Goal: Task Accomplishment & Management: Manage account settings

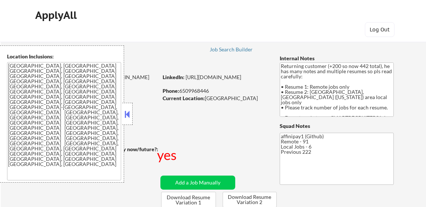
select select ""pending""
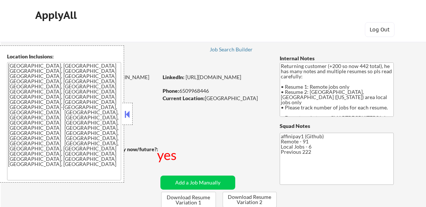
select select ""pending""
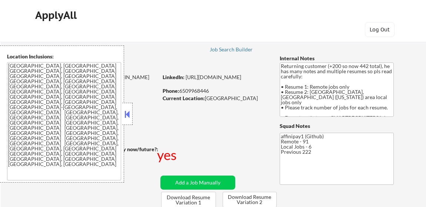
select select ""pending""
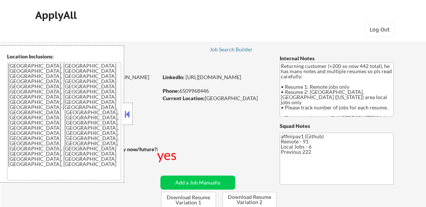
select select ""pending""
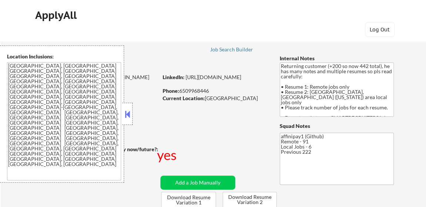
click at [125, 112] on button at bounding box center [127, 114] width 8 height 11
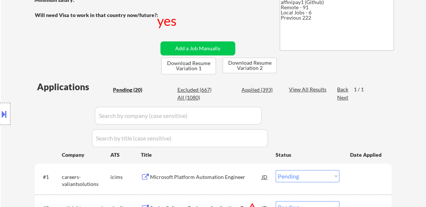
scroll to position [236, 0]
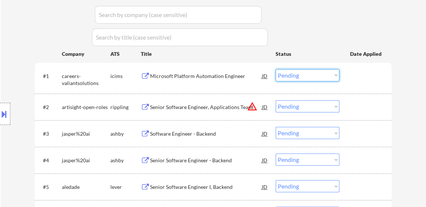
click at [310, 80] on select "Choose an option... Pending Applied Excluded (Questions) Excluded (Expired) Exc…" at bounding box center [308, 75] width 64 height 12
click at [276, 69] on select "Choose an option... Pending Applied Excluded (Questions) Excluded (Expired) Exc…" at bounding box center [308, 75] width 64 height 12
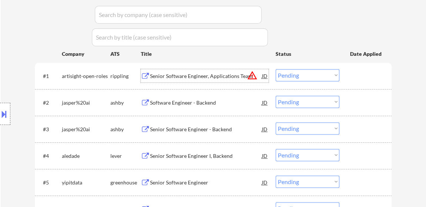
click at [223, 76] on div "Senior Software Engineer, Applications Team" at bounding box center [206, 76] width 112 height 7
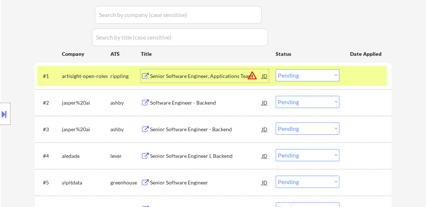
click at [188, 106] on div "Software Engineer - Backend" at bounding box center [206, 102] width 112 height 13
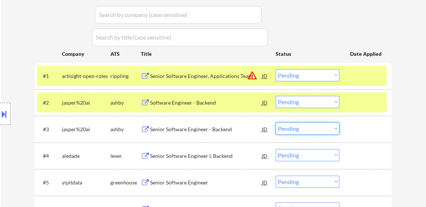
click at [290, 126] on select "Choose an option... Pending Applied Excluded (Questions) Excluded (Expired) Exc…" at bounding box center [308, 129] width 64 height 12
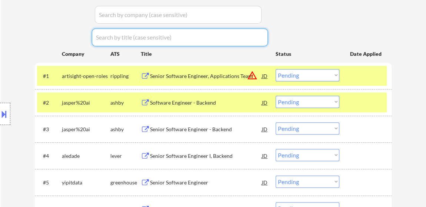
drag, startPoint x: 311, startPoint y: 74, endPoint x: 309, endPoint y: 79, distance: 5.3
click at [311, 74] on select "Choose an option... Pending Applied Excluded (Questions) Excluded (Expired) Exc…" at bounding box center [308, 75] width 64 height 12
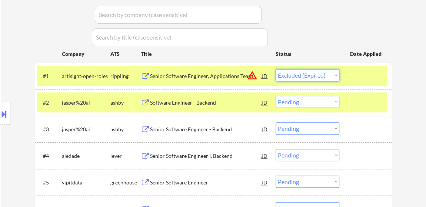
click at [276, 69] on select "Choose an option... Pending Applied Excluded (Questions) Excluded (Expired) Exc…" at bounding box center [308, 75] width 64 height 12
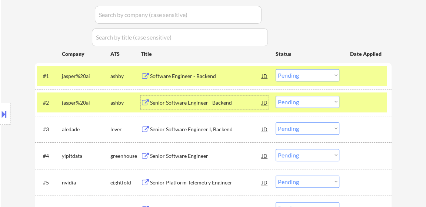
click at [212, 107] on div "Senior Software Engineer - Backend" at bounding box center [206, 102] width 112 height 13
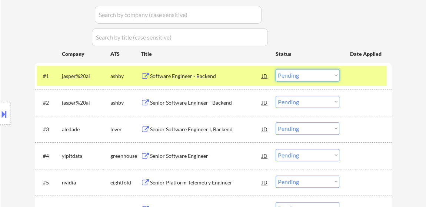
click at [284, 75] on select "Choose an option... Pending Applied Excluded (Questions) Excluded (Expired) Exc…" at bounding box center [308, 75] width 64 height 12
click at [276, 69] on select "Choose an option... Pending Applied Excluded (Questions) Excluded (Expired) Exc…" at bounding box center [308, 75] width 64 height 12
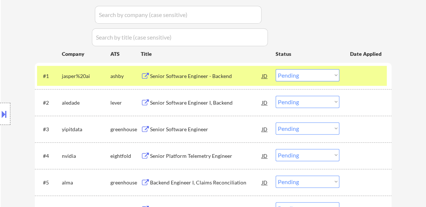
click at [337, 74] on select "Choose an option... Pending Applied Excluded (Questions) Excluded (Expired) Exc…" at bounding box center [308, 75] width 64 height 12
click at [276, 69] on select "Choose an option... Pending Applied Excluded (Questions) Excluded (Expired) Exc…" at bounding box center [308, 75] width 64 height 12
click at [193, 108] on div "Senior Software Engineer I, Backend" at bounding box center [206, 102] width 112 height 13
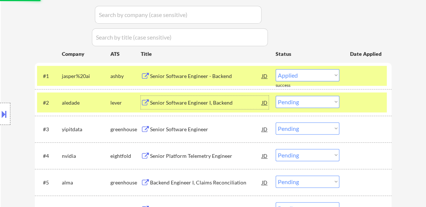
click at [191, 132] on div "Senior Software Engineer" at bounding box center [206, 129] width 112 height 7
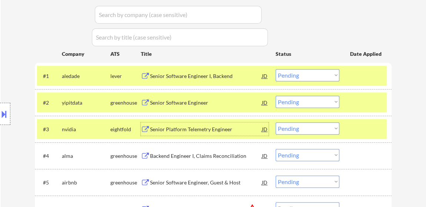
click at [298, 73] on select "Choose an option... Pending Applied Excluded (Questions) Excluded (Expired) Exc…" at bounding box center [308, 75] width 64 height 12
click at [276, 69] on select "Choose an option... Pending Applied Excluded (Questions) Excluded (Expired) Exc…" at bounding box center [308, 75] width 64 height 12
select select ""pending""
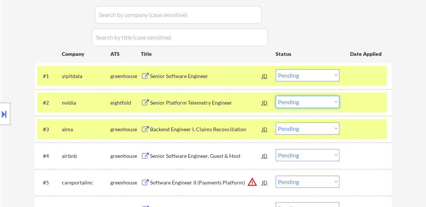
click at [289, 102] on select "Choose an option... Pending Applied Excluded (Questions) Excluded (Expired) Exc…" at bounding box center [308, 102] width 64 height 12
click at [276, 96] on select "Choose an option... Pending Applied Excluded (Questions) Excluded (Expired) Exc…" at bounding box center [308, 102] width 64 height 12
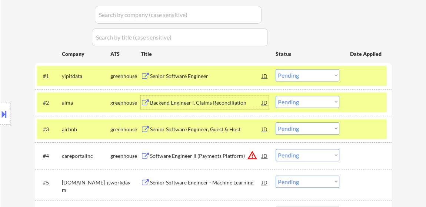
click at [217, 103] on div "Backend Engineer I, Claims Reconciliation" at bounding box center [206, 102] width 112 height 7
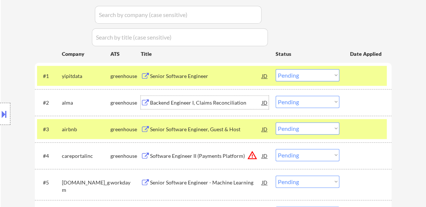
click at [324, 97] on select "Choose an option... Pending Applied Excluded (Questions) Excluded (Expired) Exc…" at bounding box center [308, 102] width 64 height 12
click at [276, 96] on select "Choose an option... Pending Applied Excluded (Questions) Excluded (Expired) Exc…" at bounding box center [308, 102] width 64 height 12
select select ""pending""
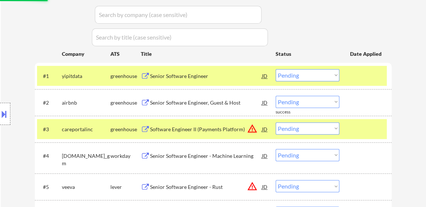
click at [193, 107] on div "Senior Software Engineer, Guest & Host" at bounding box center [206, 102] width 112 height 13
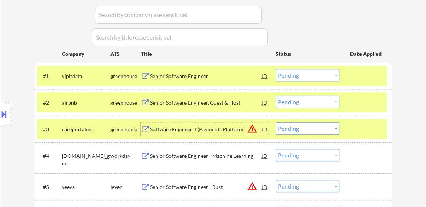
click at [217, 127] on div "Software Engineer II (Payments Platform)" at bounding box center [206, 129] width 112 height 7
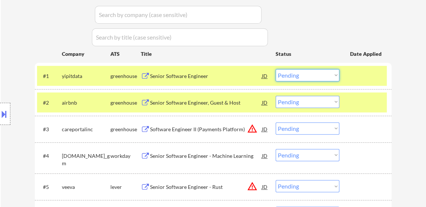
click at [327, 74] on select "Choose an option... Pending Applied Excluded (Questions) Excluded (Expired) Exc…" at bounding box center [308, 75] width 64 height 12
click at [276, 69] on select "Choose an option... Pending Applied Excluded (Questions) Excluded (Expired) Exc…" at bounding box center [308, 75] width 64 height 12
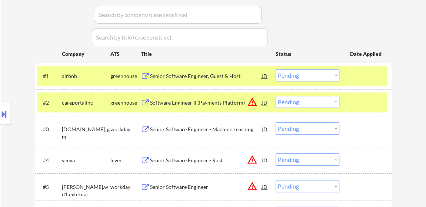
click at [288, 77] on select "Choose an option... Pending Applied Excluded (Questions) Excluded (Expired) Exc…" at bounding box center [308, 75] width 64 height 12
click at [276, 69] on select "Choose an option... Pending Applied Excluded (Questions) Excluded (Expired) Exc…" at bounding box center [308, 75] width 64 height 12
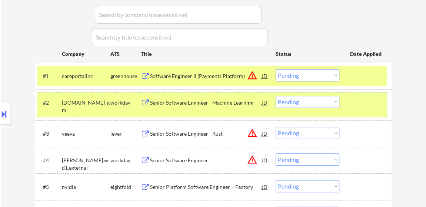
click at [346, 99] on div "#2 generalmotors.wd5.careers_gm workday Senior Software Engineer - Machine Lear…" at bounding box center [212, 105] width 350 height 24
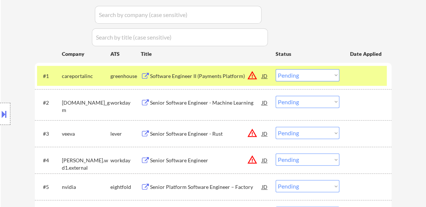
click at [187, 106] on div "Senior Software Engineer - Machine Learning" at bounding box center [206, 102] width 112 height 7
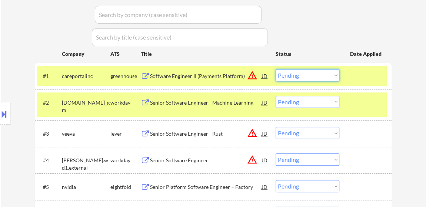
click at [289, 74] on select "Choose an option... Pending Applied Excluded (Questions) Excluded (Expired) Exc…" at bounding box center [308, 75] width 64 height 12
click at [276, 69] on select "Choose an option... Pending Applied Excluded (Questions) Excluded (Expired) Exc…" at bounding box center [308, 75] width 64 height 12
select select ""pending""
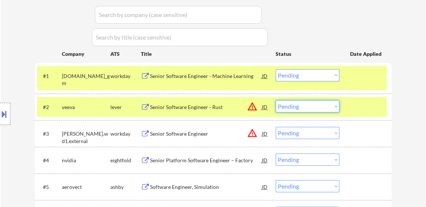
click at [293, 104] on select "Choose an option... Pending Applied Excluded (Questions) Excluded (Expired) Exc…" at bounding box center [308, 106] width 64 height 12
click at [276, 100] on select "Choose an option... Pending Applied Excluded (Questions) Excluded (Expired) Exc…" at bounding box center [308, 106] width 64 height 12
select select ""pending""
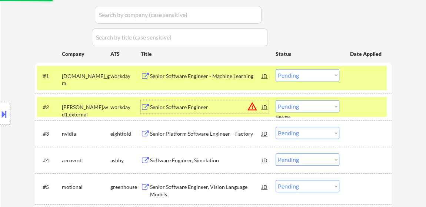
click at [199, 104] on div "Senior Software Engineer" at bounding box center [206, 107] width 112 height 7
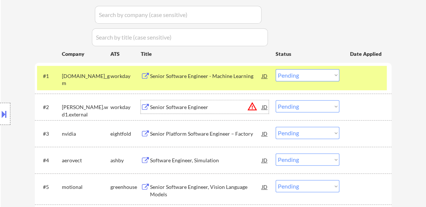
click at [282, 136] on select "Choose an option... Pending Applied Excluded (Questions) Excluded (Expired) Exc…" at bounding box center [308, 133] width 64 height 12
click at [276, 127] on select "Choose an option... Pending Applied Excluded (Questions) Excluded (Expired) Exc…" at bounding box center [308, 133] width 64 height 12
select select ""pending""
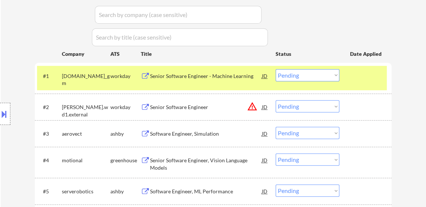
click at [177, 134] on div "Software Engineer, Simulation" at bounding box center [206, 133] width 112 height 7
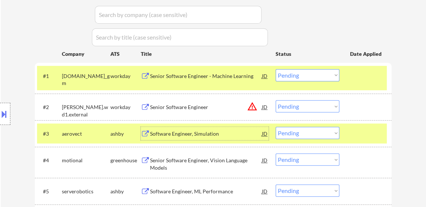
click at [296, 104] on select "Choose an option... Pending Applied Excluded (Questions) Excluded (Expired) Exc…" at bounding box center [308, 106] width 64 height 12
click at [276, 100] on select "Choose an option... Pending Applied Excluded (Questions) Excluded (Expired) Exc…" at bounding box center [308, 106] width 64 height 12
select select ""pending""
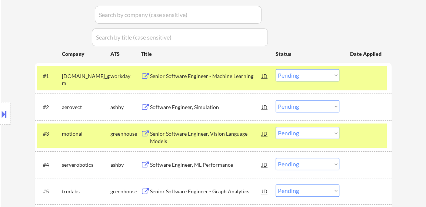
click at [315, 74] on select "Choose an option... Pending Applied Excluded (Questions) Excluded (Expired) Exc…" at bounding box center [308, 75] width 64 height 12
click at [276, 69] on select "Choose an option... Pending Applied Excluded (Questions) Excluded (Expired) Exc…" at bounding box center [308, 75] width 64 height 12
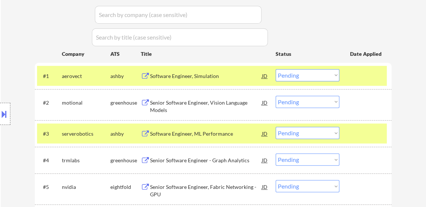
click at [314, 74] on select "Choose an option... Pending Applied Excluded (Questions) Excluded (Expired) Exc…" at bounding box center [308, 75] width 64 height 12
click at [276, 69] on select "Choose an option... Pending Applied Excluded (Questions) Excluded (Expired) Exc…" at bounding box center [308, 75] width 64 height 12
click at [188, 103] on div "Senior Software Engineer, Vision Language Models" at bounding box center [206, 106] width 112 height 14
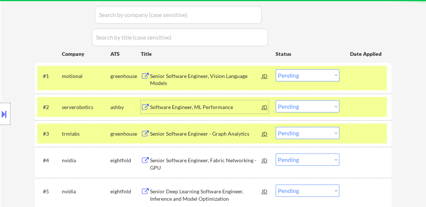
click at [205, 110] on div "Software Engineer, ML Performance" at bounding box center [206, 107] width 112 height 7
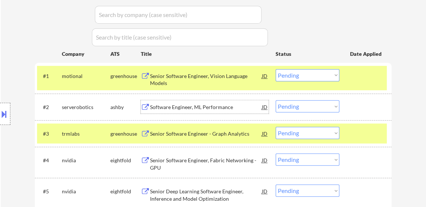
click at [218, 77] on div "Senior Software Engineer, Vision Language Models" at bounding box center [206, 80] width 112 height 14
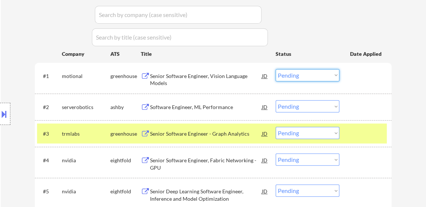
drag, startPoint x: 280, startPoint y: 74, endPoint x: 286, endPoint y: 79, distance: 7.6
click at [281, 74] on select "Choose an option... Pending Applied Excluded (Questions) Excluded (Expired) Exc…" at bounding box center [308, 75] width 64 height 12
click at [276, 69] on select "Choose an option... Pending Applied Excluded (Questions) Excluded (Expired) Exc…" at bounding box center [308, 75] width 64 height 12
select select ""pending""
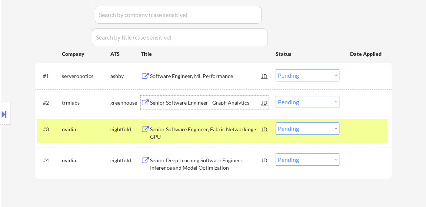
click at [188, 101] on div "Senior Software Engineer - Graph Analytics" at bounding box center [206, 102] width 112 height 7
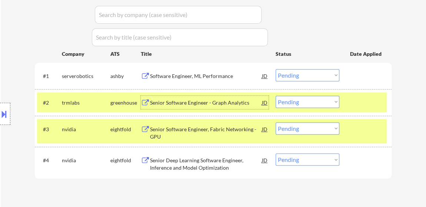
click at [306, 128] on select "Choose an option... Pending Applied Excluded (Questions) Excluded (Expired) Exc…" at bounding box center [308, 129] width 64 height 12
click at [276, 123] on select "Choose an option... Pending Applied Excluded (Questions) Excluded (Expired) Exc…" at bounding box center [308, 129] width 64 height 12
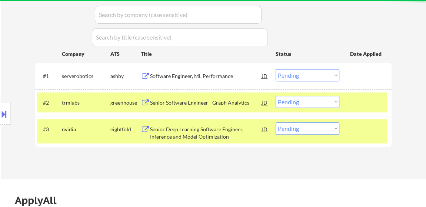
click at [305, 128] on select "Choose an option... Pending Applied Excluded (Questions) Excluded (Expired) Exc…" at bounding box center [308, 129] width 64 height 12
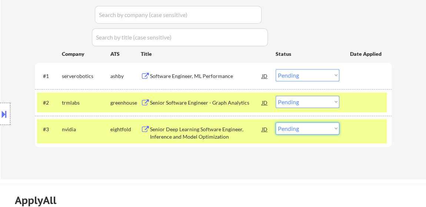
select select ""excluded__expired_""
click at [276, 123] on select "Choose an option... Pending Applied Excluded (Questions) Excluded (Expired) Exc…" at bounding box center [308, 129] width 64 height 12
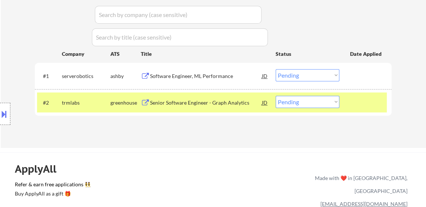
click at [301, 100] on select "Choose an option... Pending Applied Excluded (Questions) Excluded (Expired) Exc…" at bounding box center [308, 102] width 64 height 12
select select ""excluded__expired_""
click at [276, 96] on select "Choose an option... Pending Applied Excluded (Questions) Excluded (Expired) Exc…" at bounding box center [308, 102] width 64 height 12
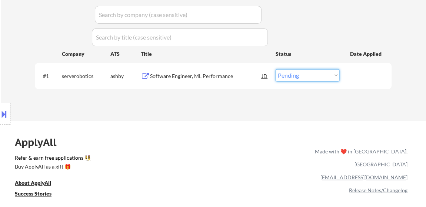
click at [303, 73] on select "Choose an option... Pending Applied Excluded (Questions) Excluded (Expired) Exc…" at bounding box center [308, 75] width 64 height 12
select select ""applied""
click at [276, 69] on select "Choose an option... Pending Applied Excluded (Questions) Excluded (Expired) Exc…" at bounding box center [308, 75] width 64 height 12
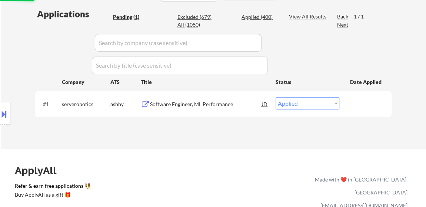
scroll to position [168, 0]
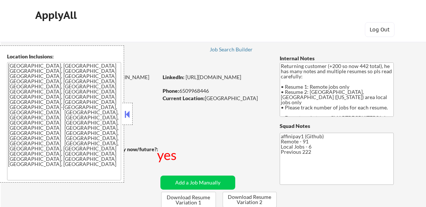
select select ""pending""
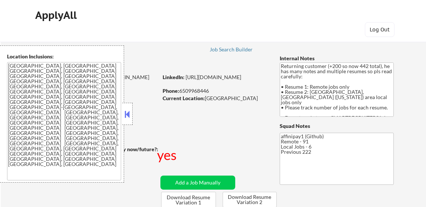
select select ""pending""
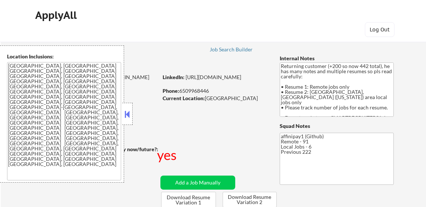
select select ""pending""
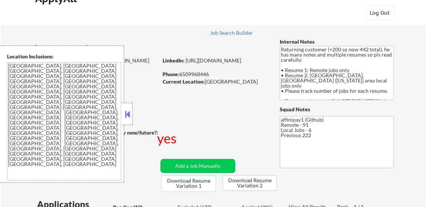
scroll to position [101, 0]
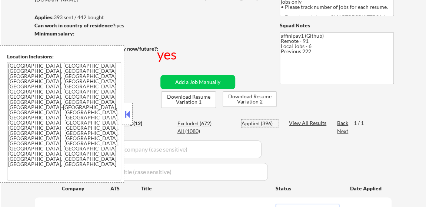
click at [259, 124] on div "Applied (396)" at bounding box center [259, 123] width 37 height 7
select select ""applied""
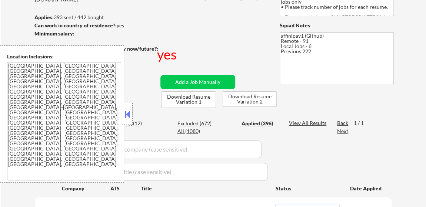
select select ""applied""
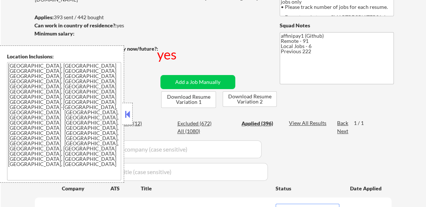
select select ""applied""
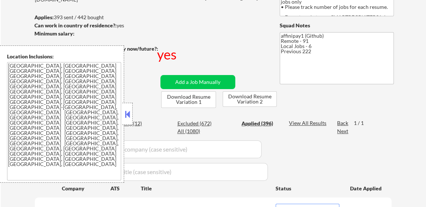
select select ""applied""
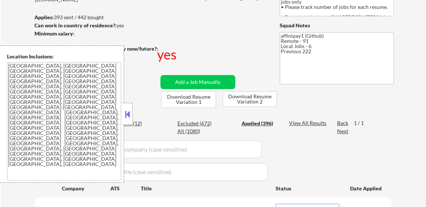
select select ""applied""
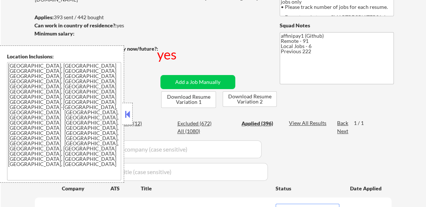
select select ""applied""
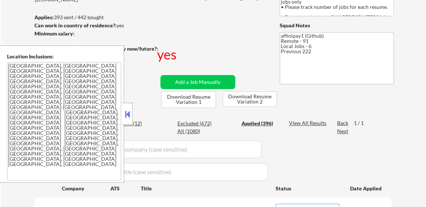
select select ""applied""
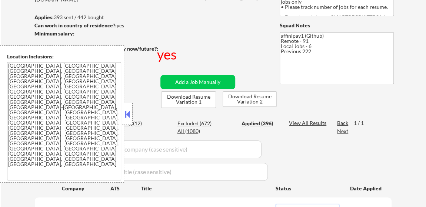
select select ""applied""
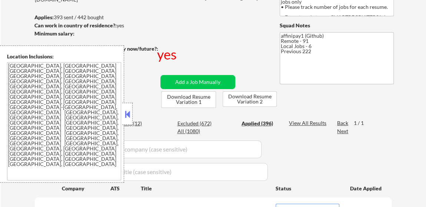
select select ""applied""
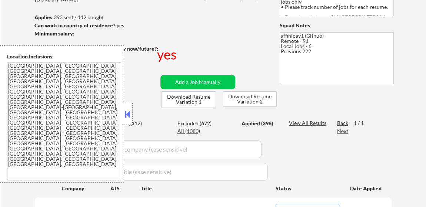
select select ""applied""
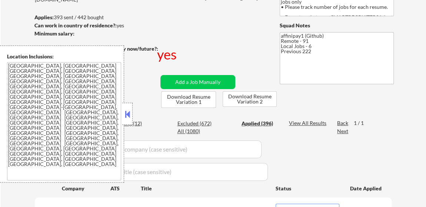
select select ""applied""
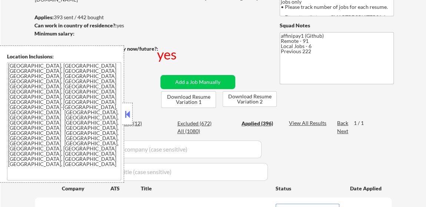
select select ""applied""
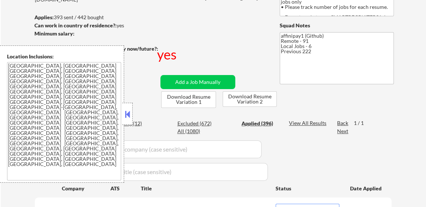
select select ""applied""
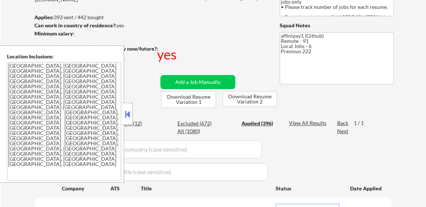
select select ""applied""
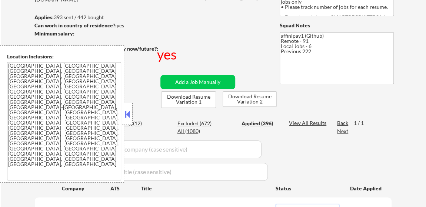
select select ""applied""
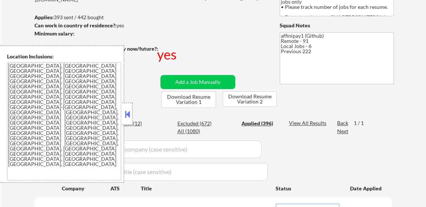
select select ""applied""
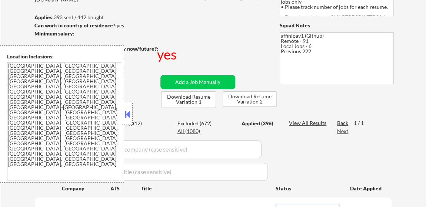
select select ""applied""
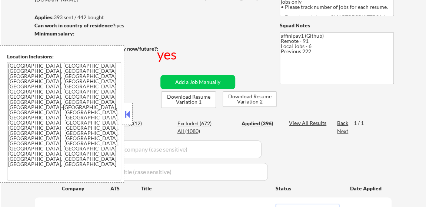
select select ""applied""
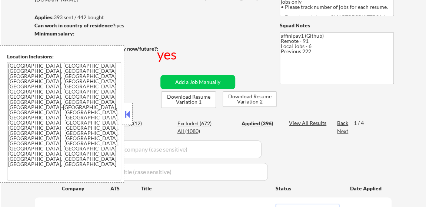
select select ""applied""
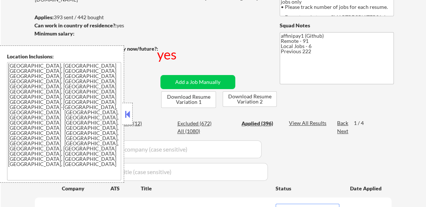
select select ""applied""
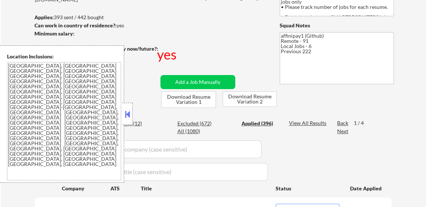
select select ""applied""
click at [125, 103] on div at bounding box center [127, 114] width 10 height 22
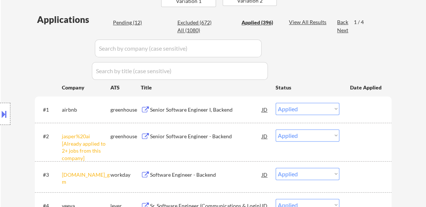
scroll to position [269, 0]
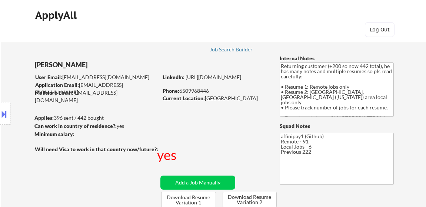
select select ""applied""
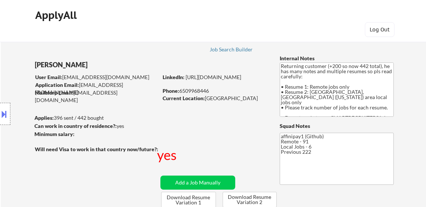
select select ""applied""
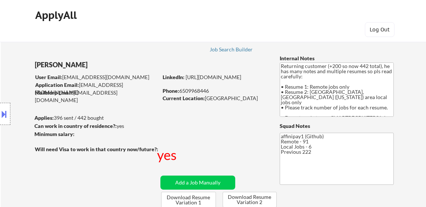
select select ""applied""
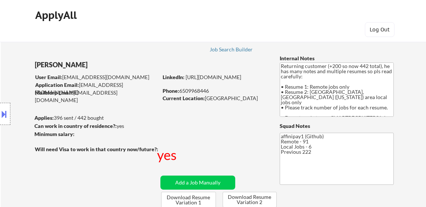
select select ""applied""
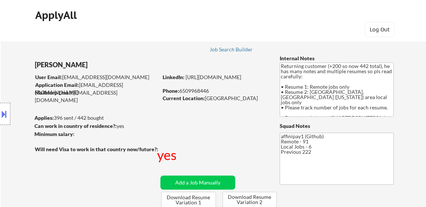
select select ""applied""
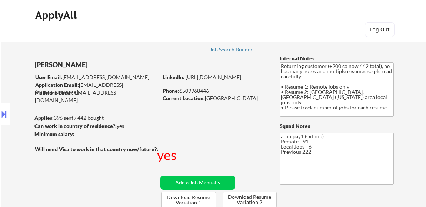
select select ""applied""
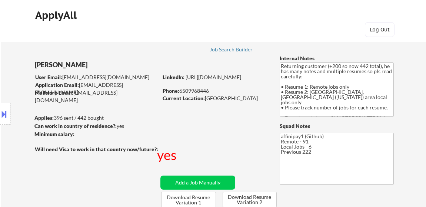
select select ""applied""
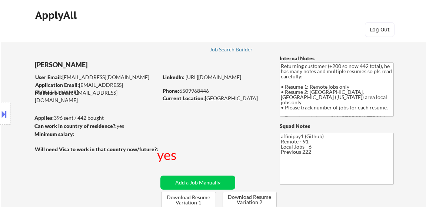
select select ""applied""
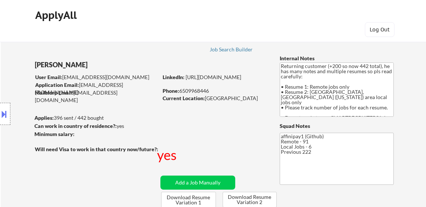
select select ""applied""
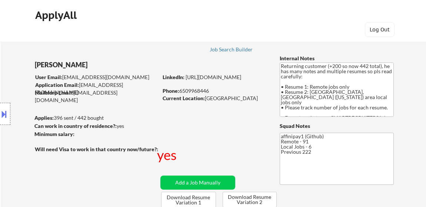
select select ""applied""
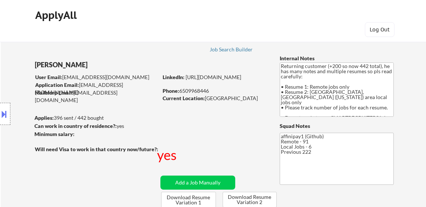
select select ""applied""
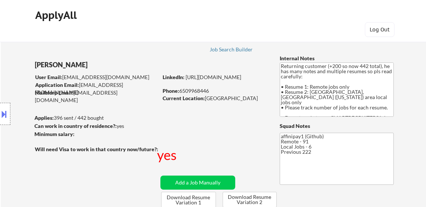
select select ""applied""
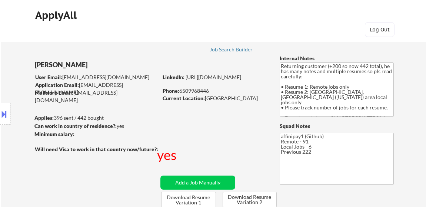
select select ""applied""
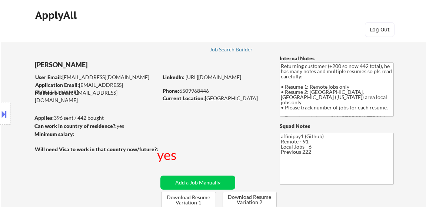
select select ""applied""
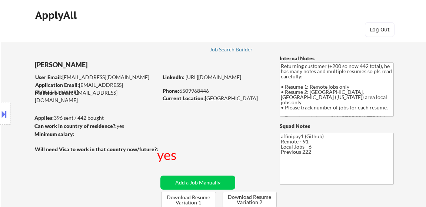
select select ""applied""
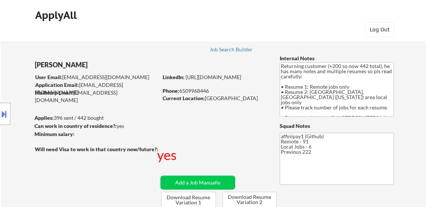
select select ""applied""
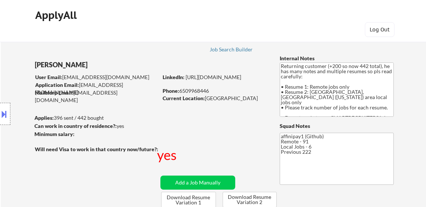
select select ""applied""
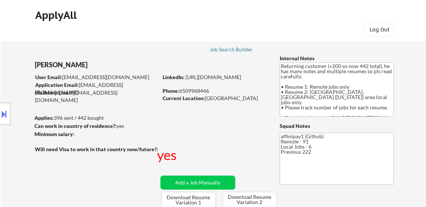
select select ""applied""
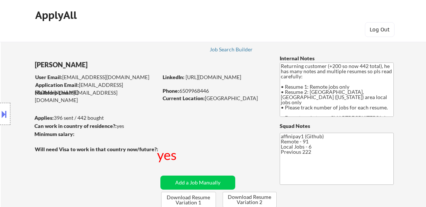
select select ""applied""
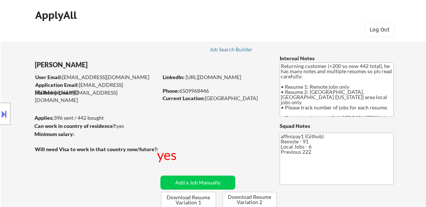
select select ""applied""
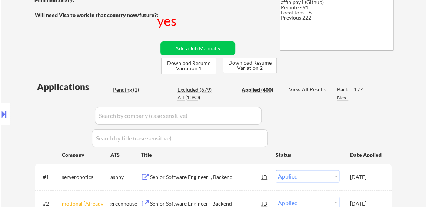
scroll to position [134, 0]
